Goal: Communication & Community: Participate in discussion

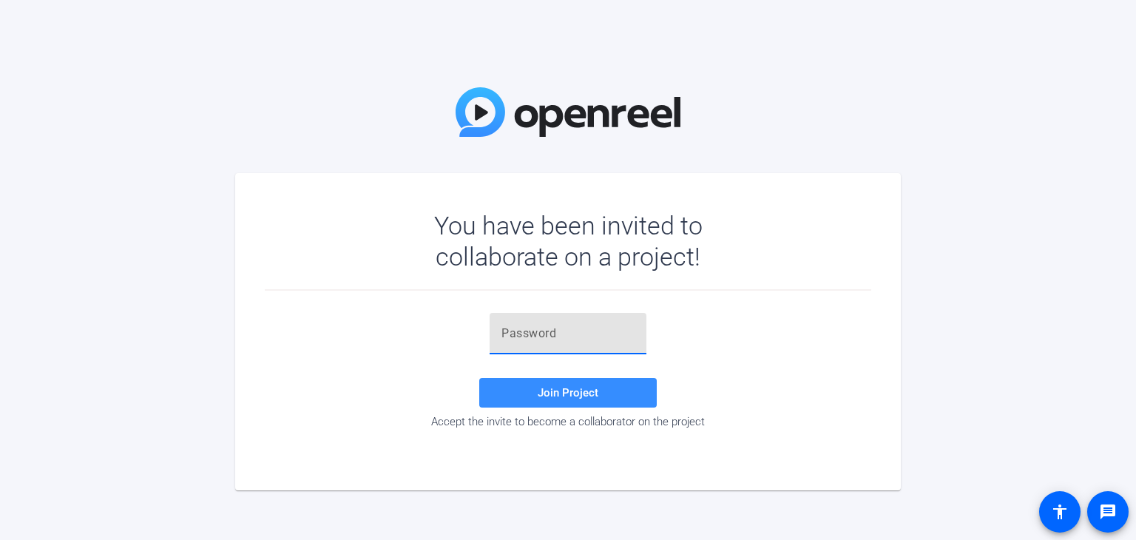
paste input "JR{0TM"
type input "JR{0TM"
click at [583, 389] on span "Join Project" at bounding box center [568, 392] width 61 height 13
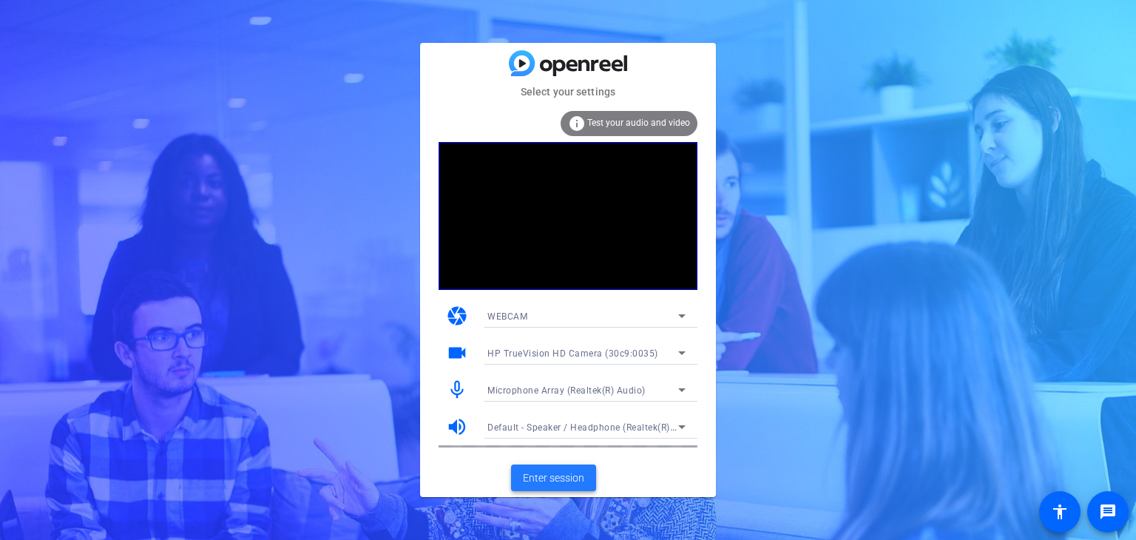
click at [560, 476] on span "Enter session" at bounding box center [553, 478] width 61 height 16
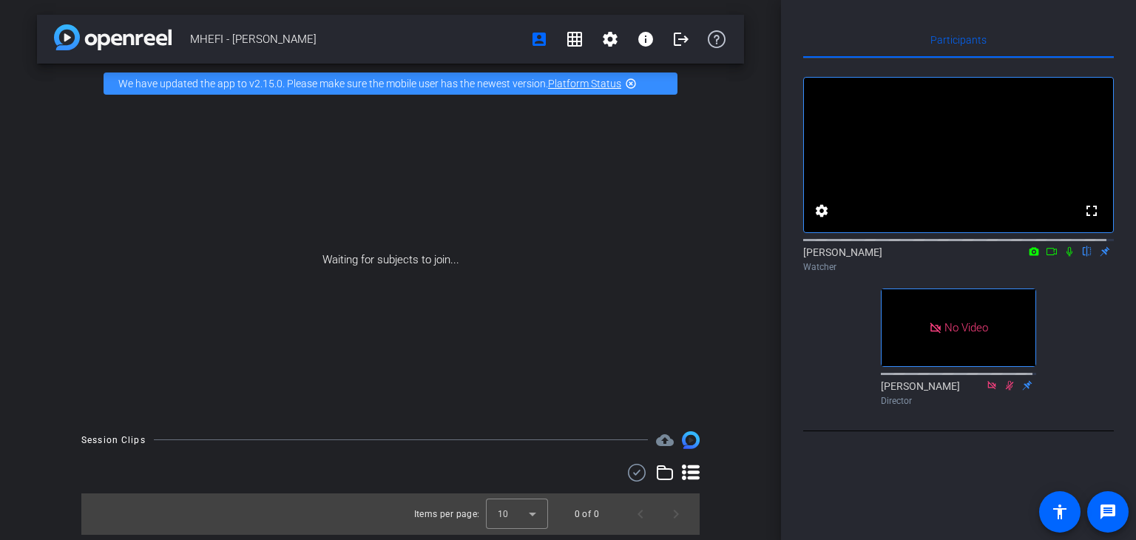
click at [1063, 257] on icon at bounding box center [1069, 251] width 12 height 10
click at [1048, 257] on icon at bounding box center [1051, 251] width 12 height 10
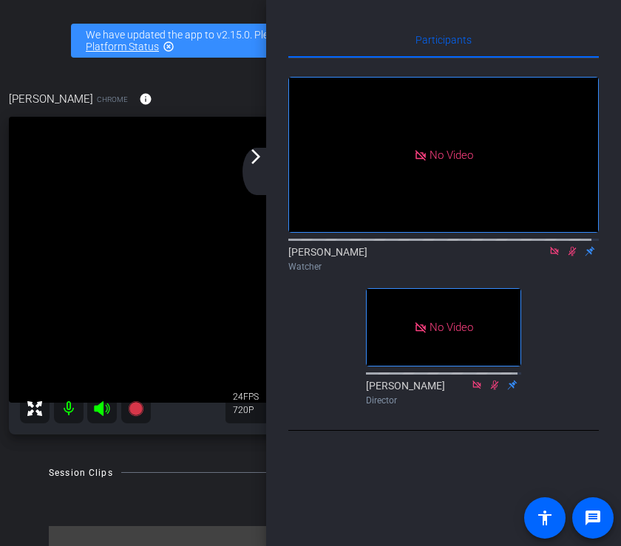
click at [248, 159] on mat-icon "arrow_forward_ios" at bounding box center [256, 157] width 18 height 18
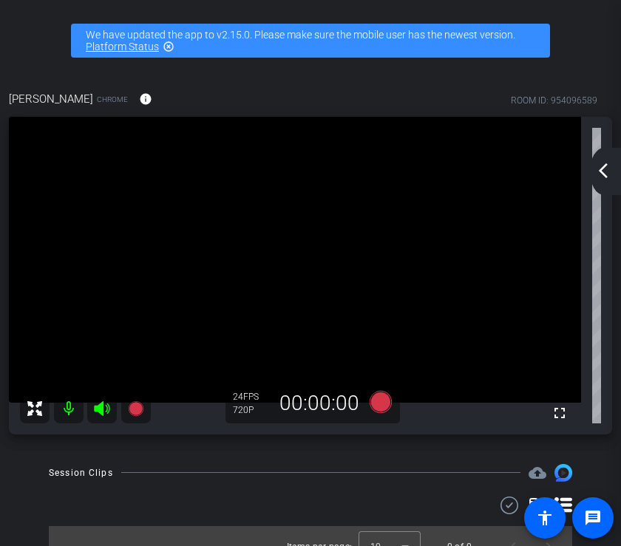
click at [606, 176] on mat-icon "arrow_back_ios_new" at bounding box center [603, 171] width 18 height 18
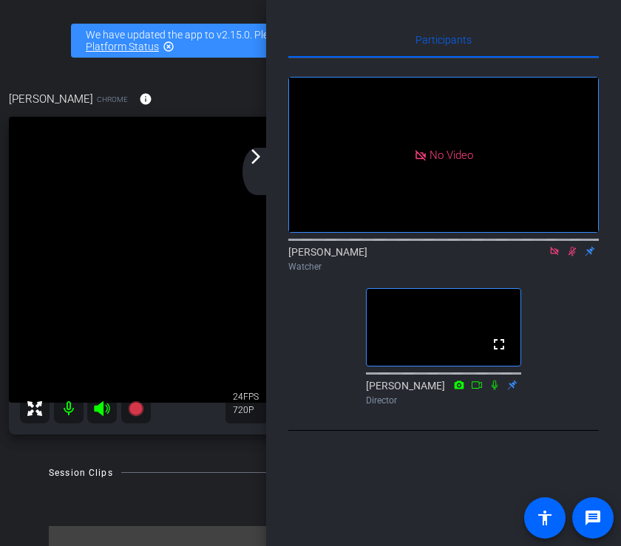
click at [553, 257] on icon at bounding box center [555, 251] width 12 height 10
click at [554, 257] on icon at bounding box center [555, 251] width 12 height 10
click at [553, 257] on icon at bounding box center [555, 251] width 12 height 10
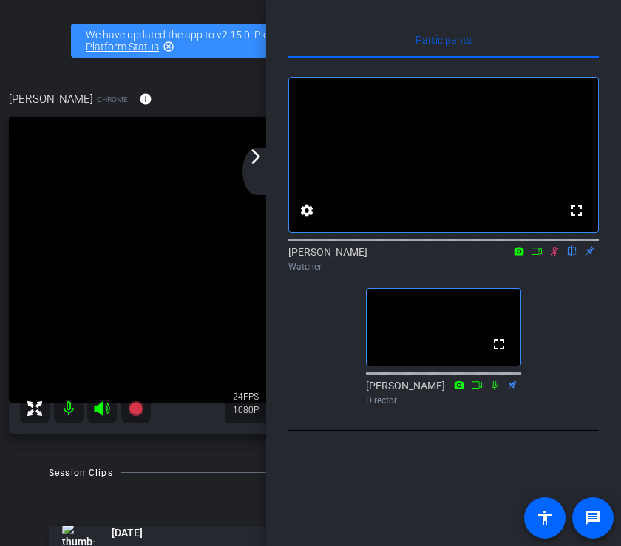
click at [257, 177] on div "arrow_back_ios_new arrow_forward_ios" at bounding box center [258, 171] width 31 height 47
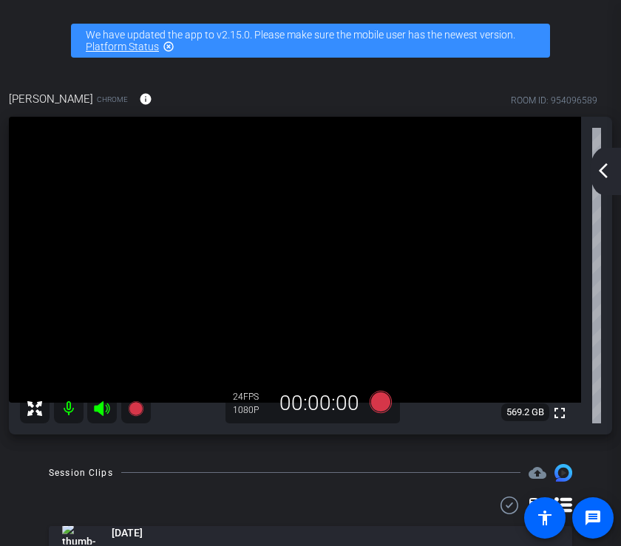
click at [605, 168] on mat-icon "arrow_back_ios_new" at bounding box center [603, 171] width 18 height 18
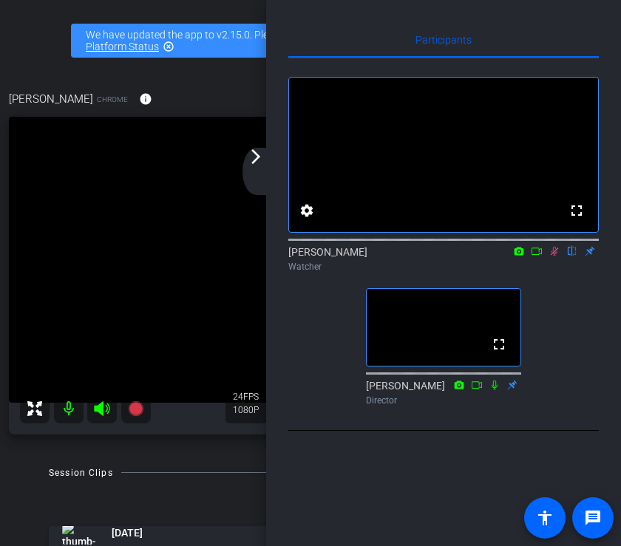
click at [556, 257] on icon at bounding box center [555, 252] width 8 height 10
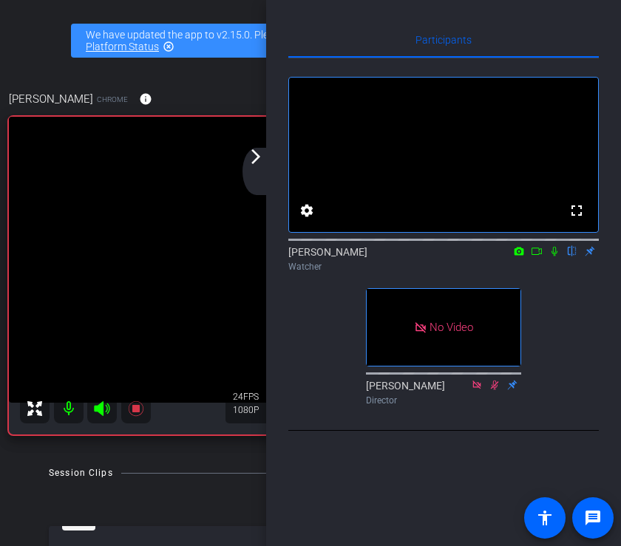
click at [555, 257] on icon at bounding box center [555, 251] width 12 height 10
click at [551, 257] on icon at bounding box center [555, 251] width 12 height 10
click at [554, 257] on icon at bounding box center [555, 252] width 6 height 10
click at [552, 257] on icon at bounding box center [555, 251] width 12 height 10
click at [553, 257] on icon at bounding box center [555, 252] width 6 height 10
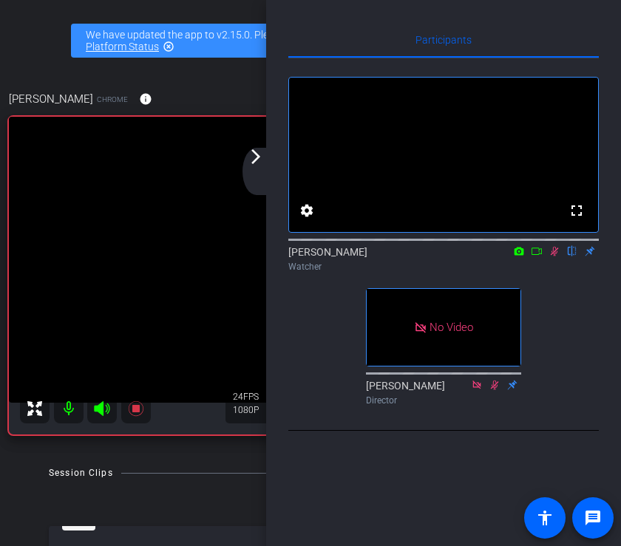
click at [553, 257] on icon at bounding box center [555, 251] width 12 height 10
click at [558, 257] on icon at bounding box center [555, 251] width 12 height 10
click at [554, 257] on icon at bounding box center [555, 251] width 12 height 10
click at [552, 257] on icon at bounding box center [555, 252] width 8 height 10
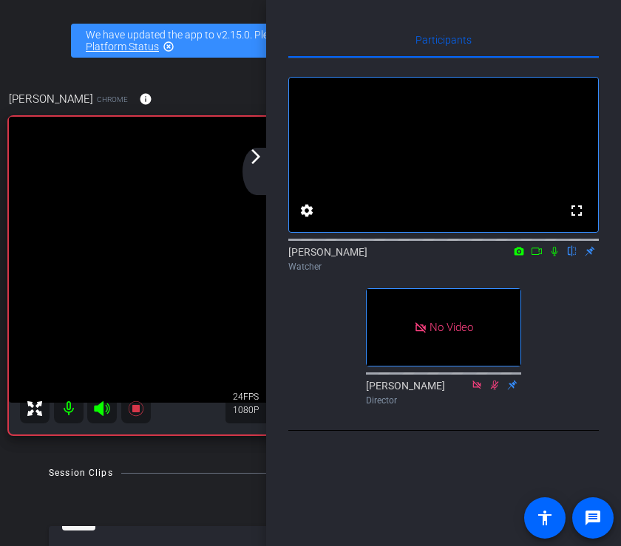
click at [557, 257] on icon at bounding box center [555, 252] width 6 height 10
drag, startPoint x: 552, startPoint y: 271, endPoint x: 554, endPoint y: 287, distance: 15.7
click at [552, 257] on icon at bounding box center [555, 252] width 8 height 10
click at [554, 257] on icon at bounding box center [555, 252] width 6 height 10
drag, startPoint x: 554, startPoint y: 273, endPoint x: 567, endPoint y: 325, distance: 54.2
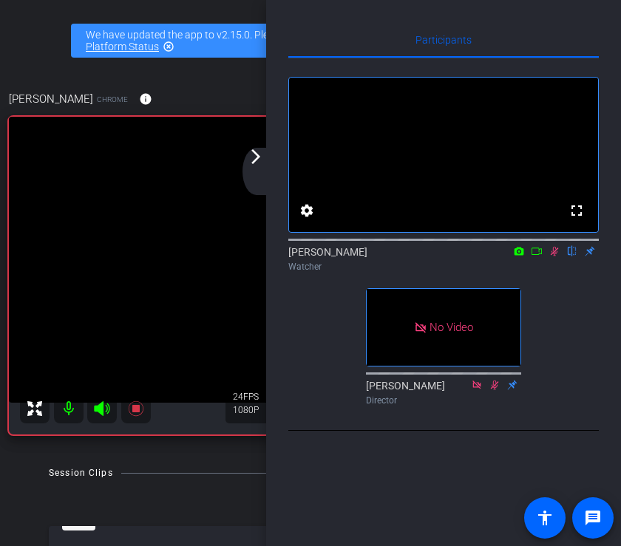
click at [554, 257] on icon at bounding box center [555, 251] width 12 height 10
click at [553, 257] on icon at bounding box center [555, 252] width 6 height 10
click at [553, 257] on icon at bounding box center [555, 252] width 8 height 10
click at [555, 257] on icon at bounding box center [555, 252] width 6 height 10
click at [553, 257] on icon at bounding box center [555, 252] width 8 height 10
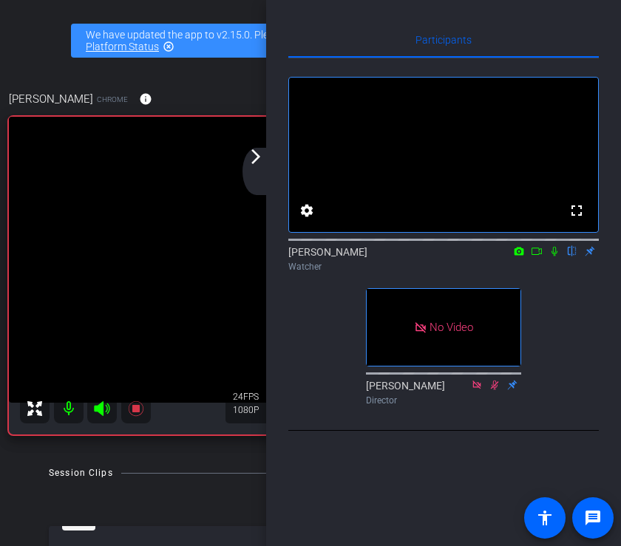
click at [553, 257] on icon at bounding box center [555, 251] width 12 height 10
click at [257, 175] on div "arrow_back_ios_new arrow_forward_ios" at bounding box center [258, 171] width 31 height 47
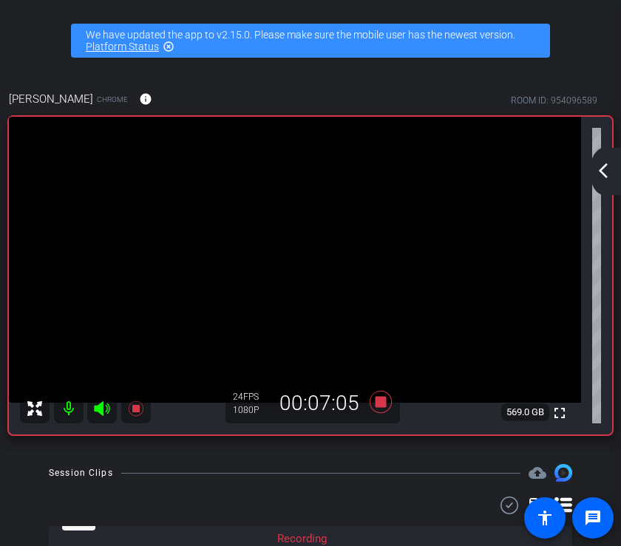
click at [606, 174] on mat-icon "arrow_back_ios_new" at bounding box center [603, 171] width 18 height 18
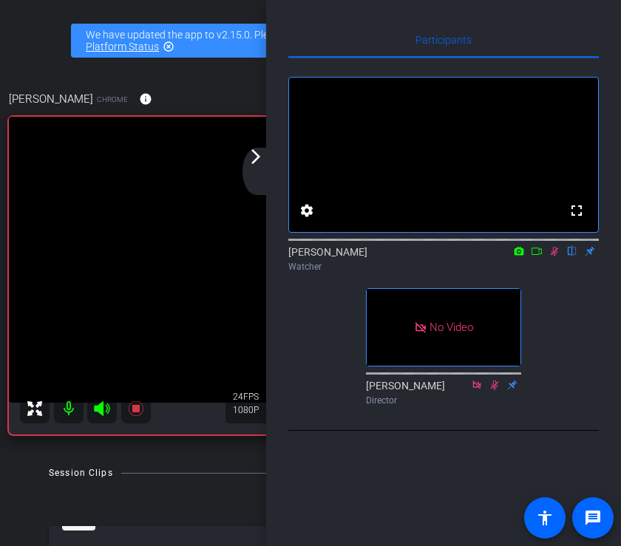
click at [560, 257] on icon at bounding box center [555, 251] width 12 height 10
click at [556, 257] on icon at bounding box center [555, 251] width 12 height 10
drag, startPoint x: 551, startPoint y: 270, endPoint x: 562, endPoint y: 308, distance: 40.0
click at [551, 257] on icon at bounding box center [555, 251] width 12 height 10
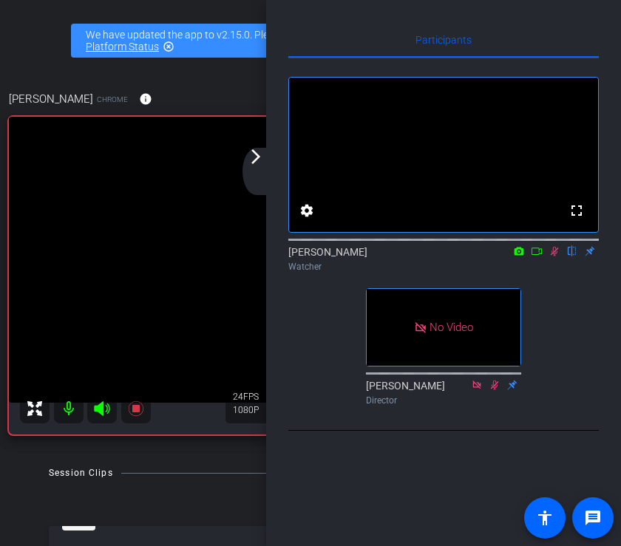
drag, startPoint x: 555, startPoint y: 273, endPoint x: 550, endPoint y: 324, distance: 51.2
click at [555, 257] on icon at bounding box center [555, 252] width 8 height 10
click at [552, 257] on icon at bounding box center [555, 251] width 12 height 10
click at [258, 163] on mat-icon "arrow_forward_ios" at bounding box center [256, 157] width 18 height 18
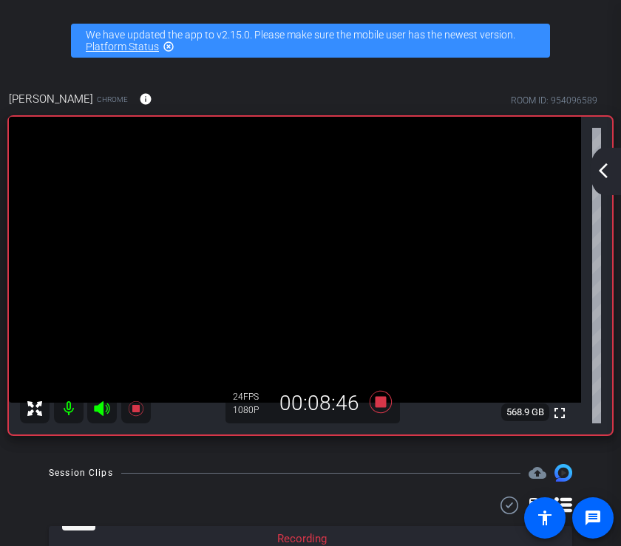
click at [605, 173] on mat-icon "arrow_back_ios_new" at bounding box center [603, 171] width 18 height 18
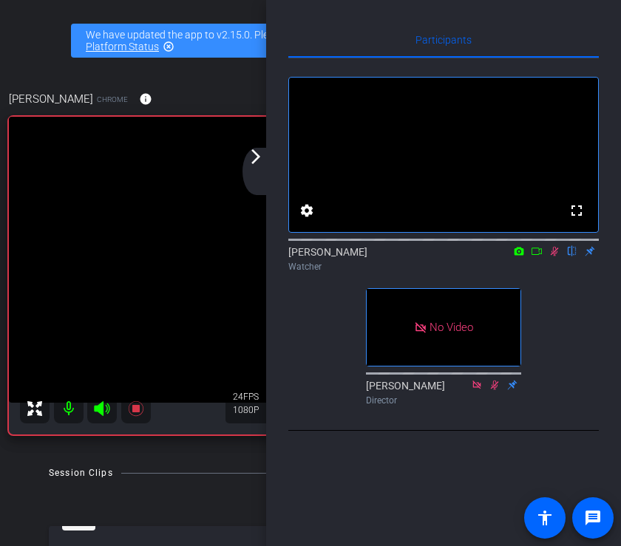
click at [554, 258] on mat-icon at bounding box center [555, 251] width 18 height 13
click at [554, 257] on icon at bounding box center [555, 252] width 6 height 10
click at [556, 257] on icon at bounding box center [555, 251] width 12 height 10
click at [554, 258] on mat-icon at bounding box center [555, 251] width 18 height 13
click at [555, 257] on icon at bounding box center [555, 251] width 12 height 10
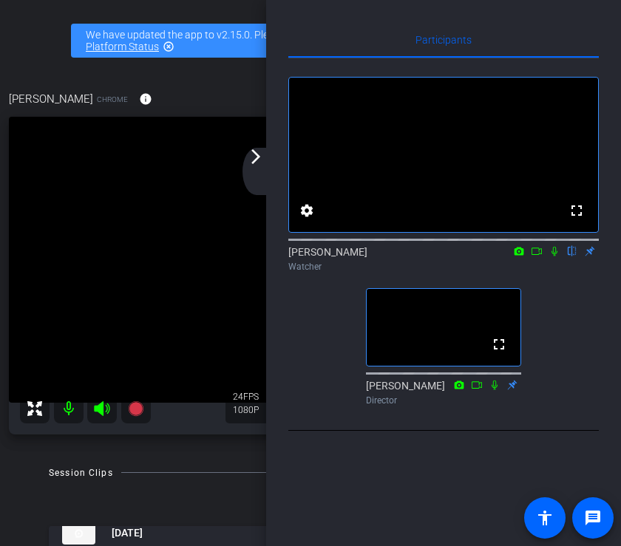
click at [261, 170] on div "arrow_back_ios_new arrow_forward_ios" at bounding box center [258, 171] width 31 height 47
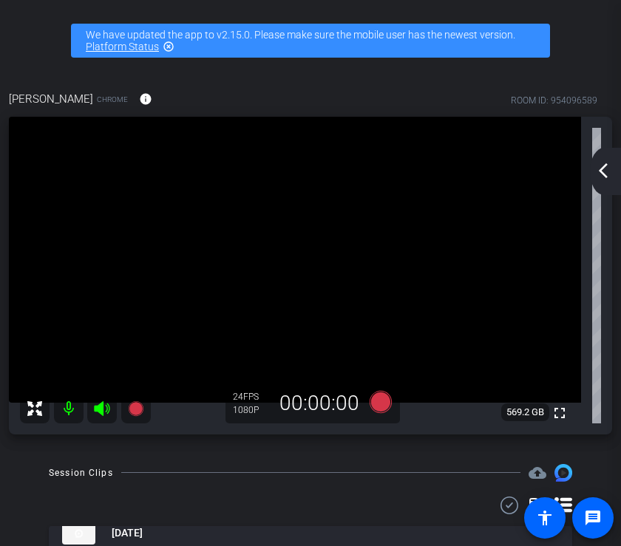
click at [598, 160] on div "arrow_back_ios_new arrow_forward_ios" at bounding box center [605, 171] width 31 height 47
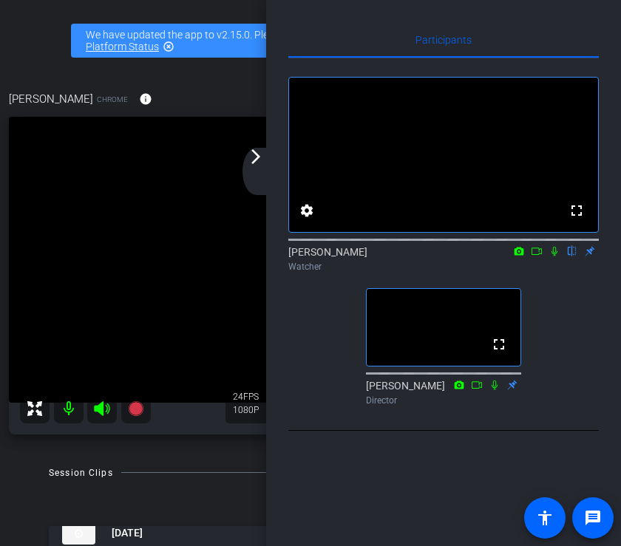
click at [552, 257] on icon at bounding box center [555, 251] width 12 height 10
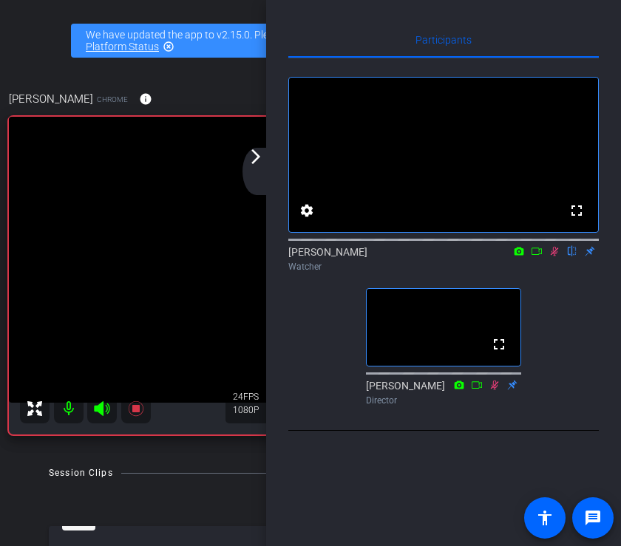
click at [557, 257] on icon at bounding box center [555, 251] width 12 height 10
